Goal: Information Seeking & Learning: Learn about a topic

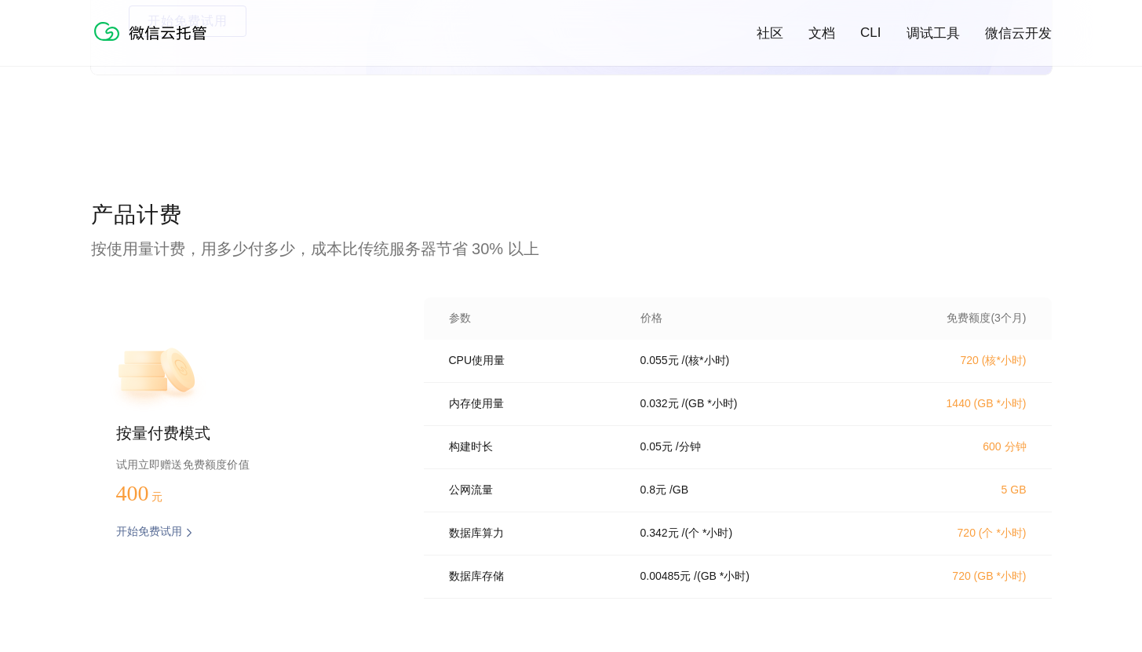
scroll to position [3225, 0]
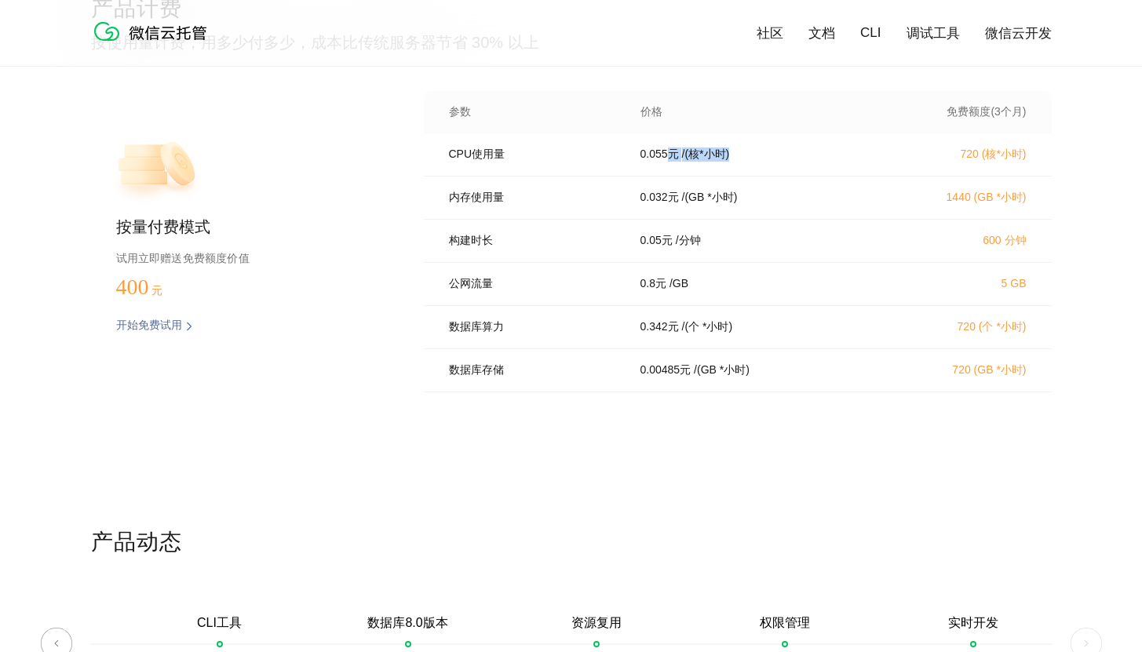
drag, startPoint x: 761, startPoint y: 159, endPoint x: 638, endPoint y: 159, distance: 123.2
click at [662, 160] on div "0.055 元 / (核*小时)" at bounding box center [754, 155] width 264 height 14
copy div "元 / (核*小时)"
click at [721, 220] on div "内存使用量 0.032 元 / (GB *小时) 1440 (GB *小时)" at bounding box center [738, 198] width 628 height 43
drag, startPoint x: 783, startPoint y: 213, endPoint x: 642, endPoint y: 211, distance: 140.5
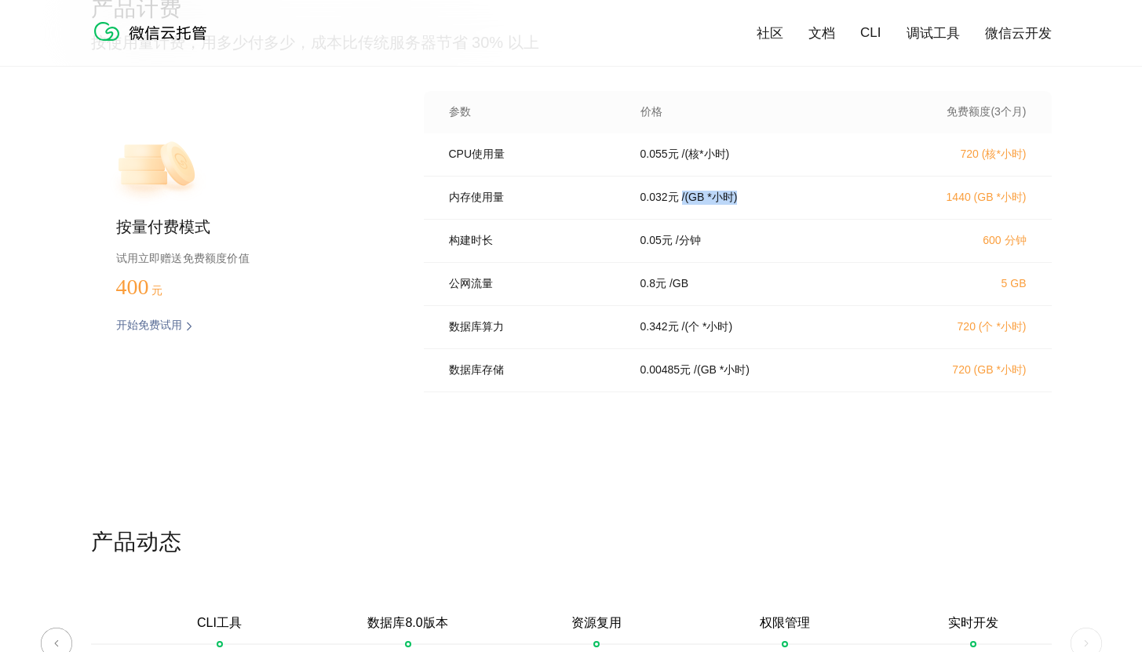
click at [644, 211] on div "内存使用量 0.032 元 / (GB *小时) 1440 (GB *小时)" at bounding box center [738, 198] width 628 height 43
copy div "/ (GB *小时)"
click at [721, 248] on div "0.05 元 / 分钟" at bounding box center [754, 241] width 264 height 14
drag, startPoint x: 623, startPoint y: 159, endPoint x: 747, endPoint y: 156, distance: 124.1
click at [747, 156] on div "0.055 元 / (核*小时)" at bounding box center [754, 155] width 264 height 14
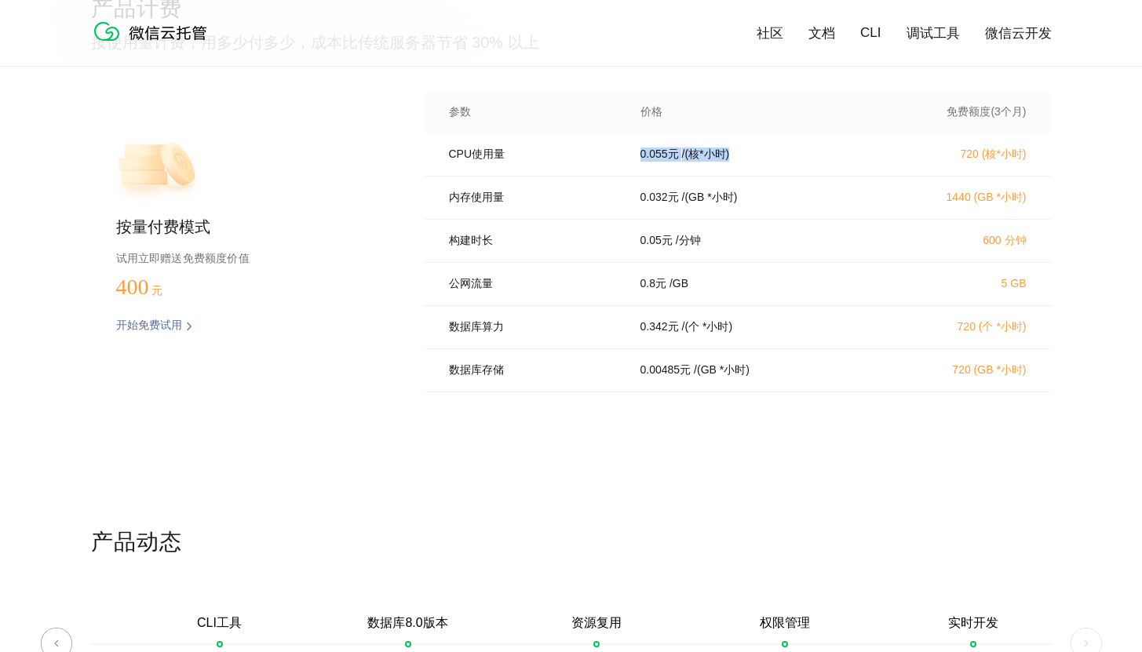
copy div "0.055 元 / (核*小时)"
click at [750, 157] on div "0.055 元 / (核*小时)" at bounding box center [754, 155] width 264 height 14
drag, startPoint x: 642, startPoint y: 207, endPoint x: 790, endPoint y: 203, distance: 147.6
click at [790, 203] on div "0.032 元 / (GB *小时)" at bounding box center [754, 198] width 264 height 14
copy div "0.032 元 / (GB *小时)"
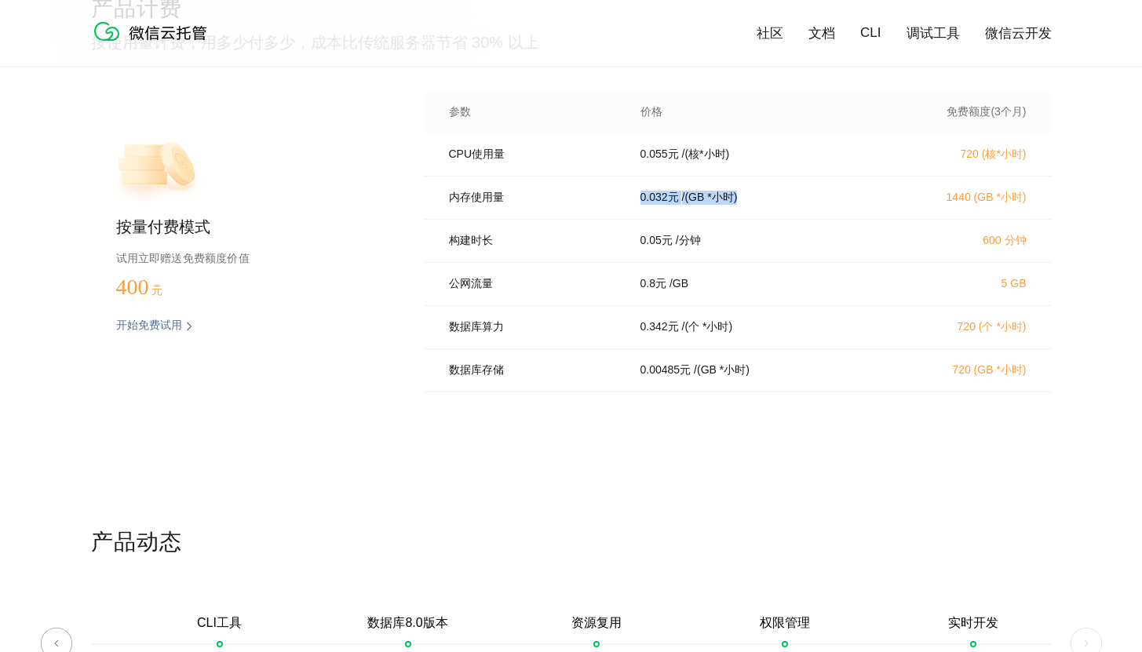
click at [790, 203] on div "0.032 元 / (GB *小时)" at bounding box center [754, 198] width 264 height 14
drag, startPoint x: 632, startPoint y: 250, endPoint x: 704, endPoint y: 245, distance: 72.4
click at [704, 245] on div "0.05 元 / 分钟" at bounding box center [754, 241] width 264 height 14
copy div "0.05 元 / 分钟"
click at [728, 263] on div "构建时长 0.05 元 / 分钟 600 分钟" at bounding box center [738, 241] width 628 height 43
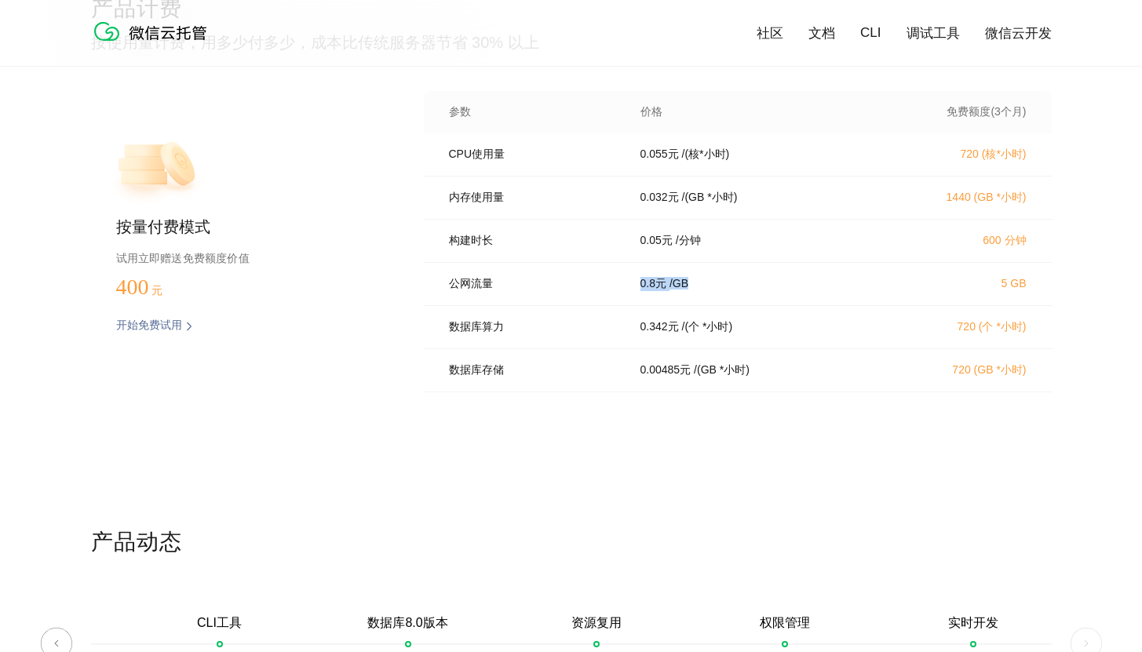
drag, startPoint x: 669, startPoint y: 293, endPoint x: 761, endPoint y: 297, distance: 91.9
click at [761, 291] on div "0.8 元 / [GEOGRAPHIC_DATA]" at bounding box center [754, 284] width 264 height 14
copy div "0.8 元 / [GEOGRAPHIC_DATA]"
click at [763, 291] on div "0.8 元 / [GEOGRAPHIC_DATA]" at bounding box center [754, 284] width 264 height 14
drag, startPoint x: 634, startPoint y: 335, endPoint x: 743, endPoint y: 338, distance: 108.3
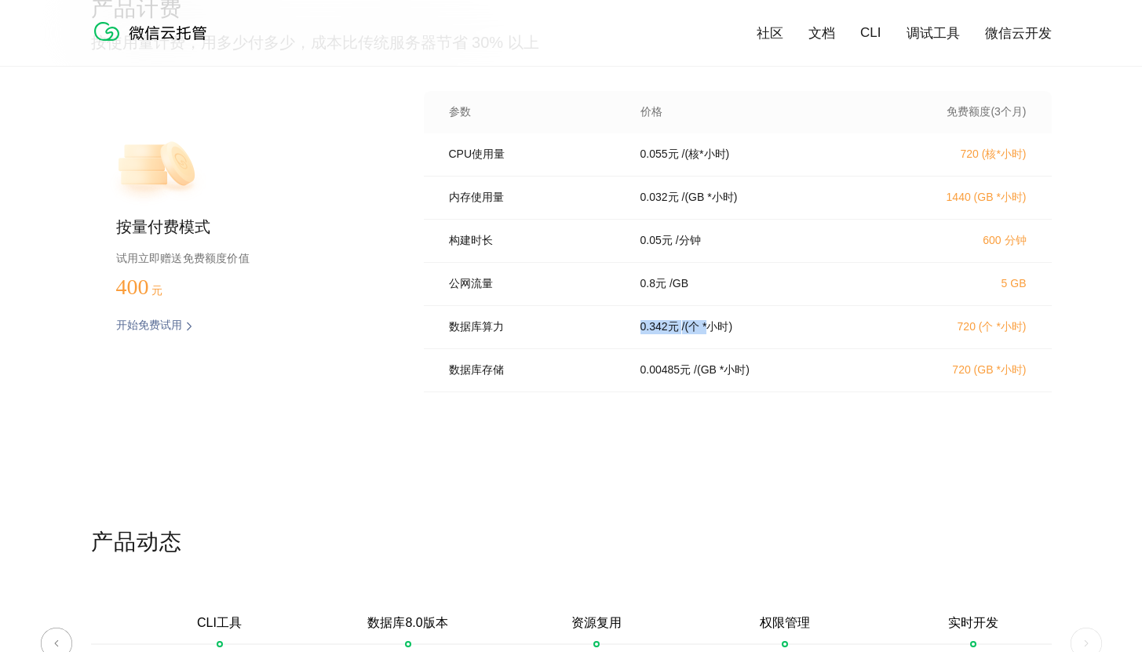
click at [740, 334] on div "0.342 元 / (个 *小时)" at bounding box center [754, 327] width 264 height 14
copy div "0.342 元 / (个 *"
click at [743, 334] on div "0.342 元 / (个 *小时)" at bounding box center [754, 327] width 264 height 14
drag, startPoint x: 777, startPoint y: 338, endPoint x: 623, endPoint y: 331, distance: 154.0
click at [624, 331] on div "0.342 元 / (个 *小时)" at bounding box center [754, 327] width 264 height 14
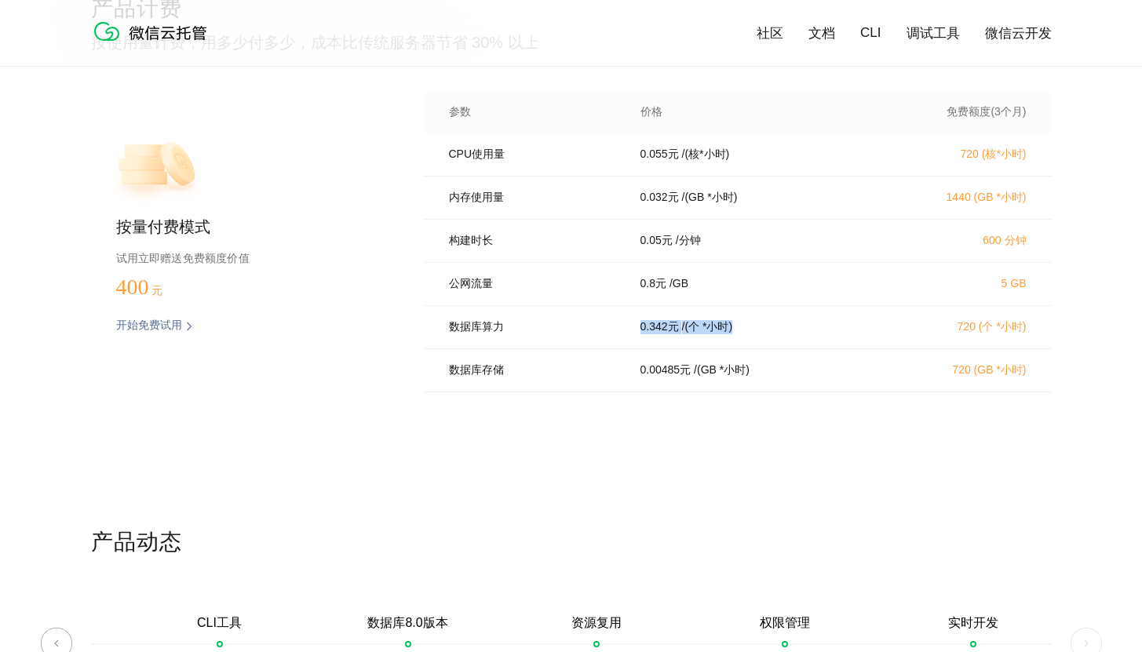
copy div "0.342 元 / (个 *小时)"
click at [798, 360] on div "数据库存储 0.00485 元 / (GB *小时) 720 (GB *小时)" at bounding box center [738, 370] width 628 height 43
drag, startPoint x: 774, startPoint y: 374, endPoint x: 615, endPoint y: 369, distance: 159.4
click at [615, 369] on div "数据库存储 0.00485 元 / (GB *小时) 720 (GB *小时)" at bounding box center [738, 370] width 628 height 43
click at [614, 369] on div "数据库存储 0.00485 元 / (GB *小时) 720 (GB *小时)" at bounding box center [738, 370] width 628 height 43
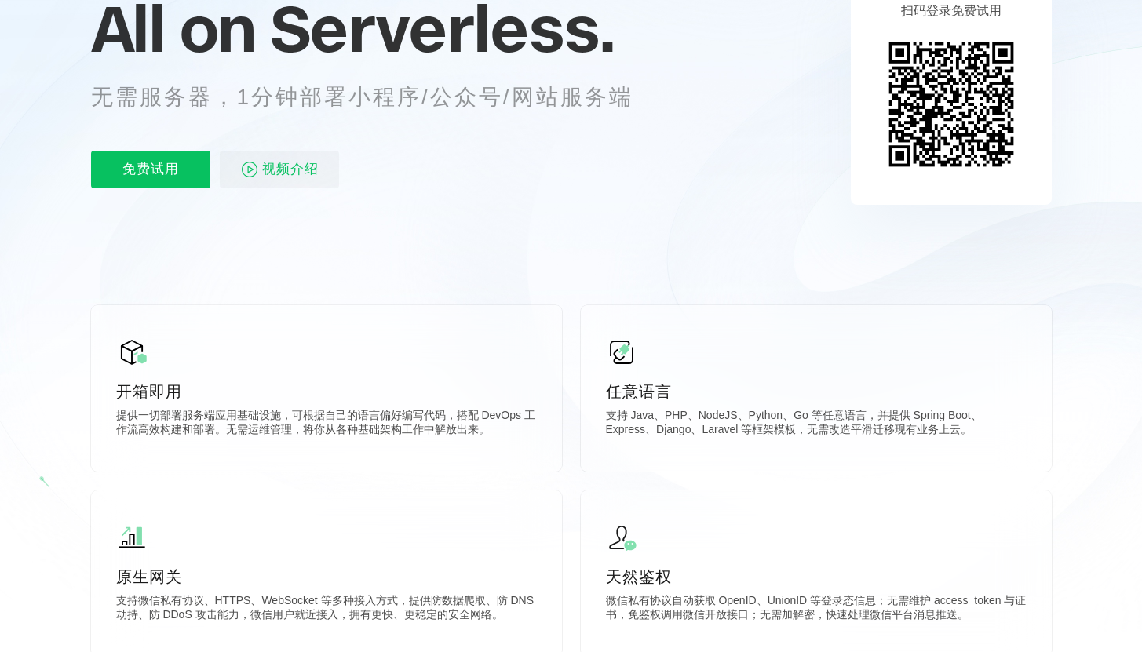
scroll to position [0, 0]
